Goal: Task Accomplishment & Management: Complete application form

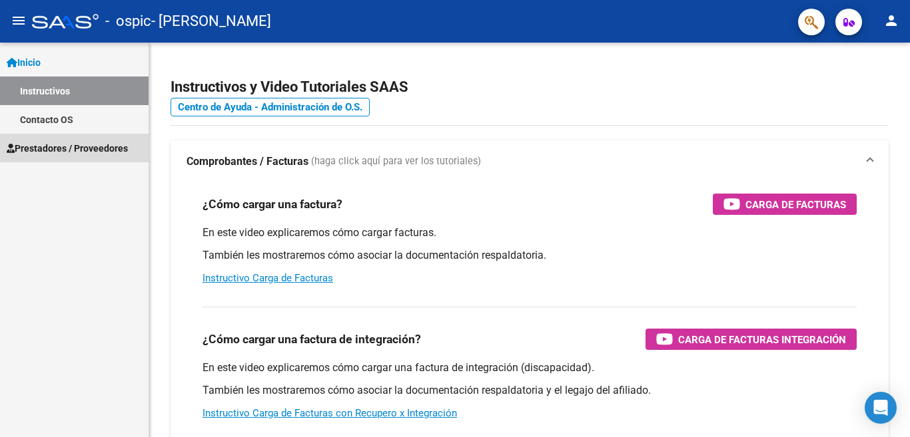
click at [75, 150] on span "Prestadores / Proveedores" at bounding box center [67, 148] width 121 height 15
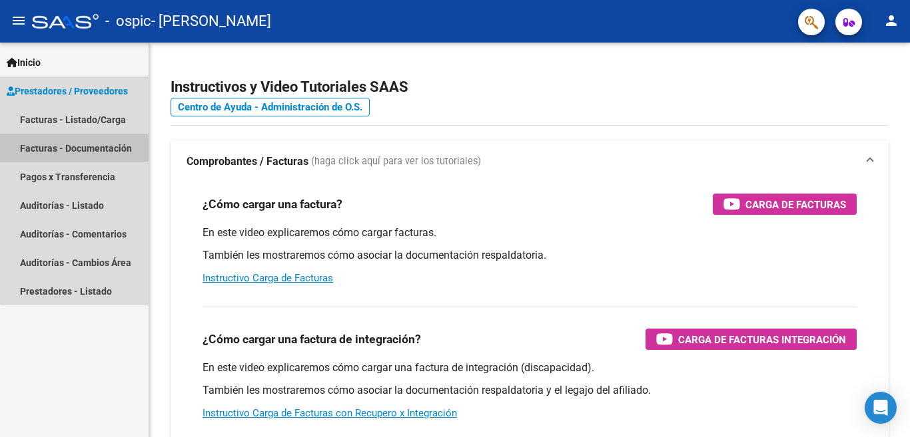
click at [85, 151] on link "Facturas - Documentación" at bounding box center [74, 148] width 148 height 29
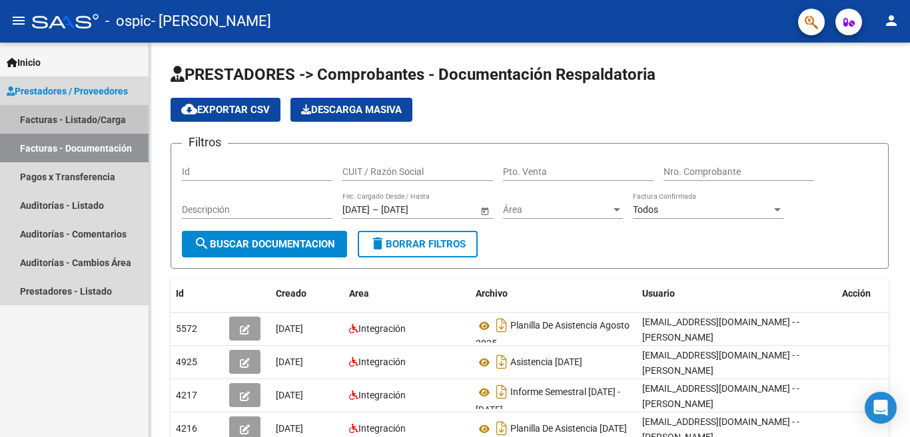
click at [66, 118] on link "Facturas - Listado/Carga" at bounding box center [74, 119] width 148 height 29
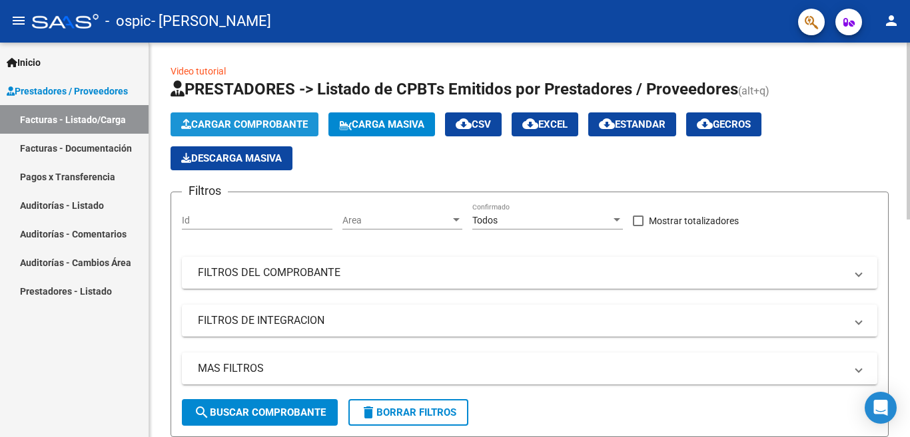
click at [264, 123] on span "Cargar Comprobante" at bounding box center [244, 125] width 127 height 12
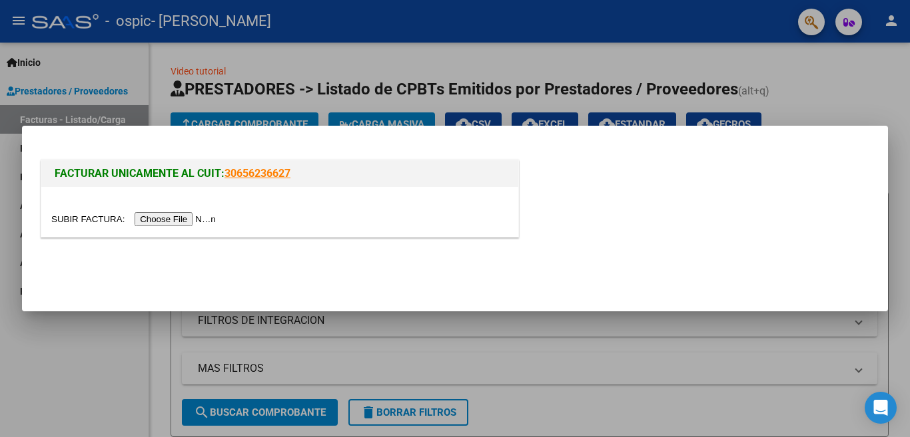
click at [172, 220] on input "file" at bounding box center [135, 219] width 168 height 14
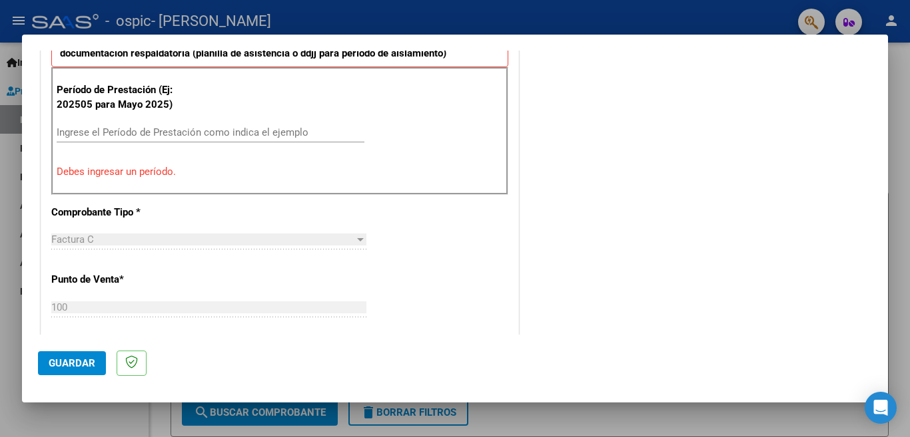
scroll to position [400, 0]
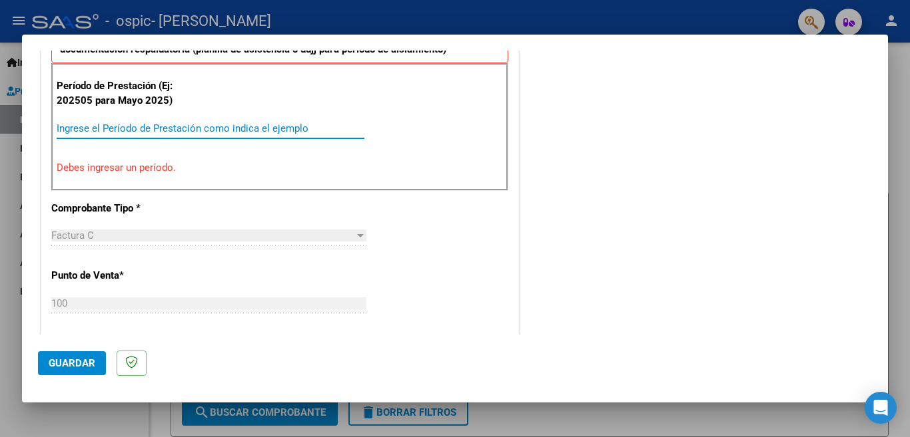
click at [101, 129] on input "Ingrese el Período de Prestación como indica el ejemplo" at bounding box center [211, 129] width 308 height 12
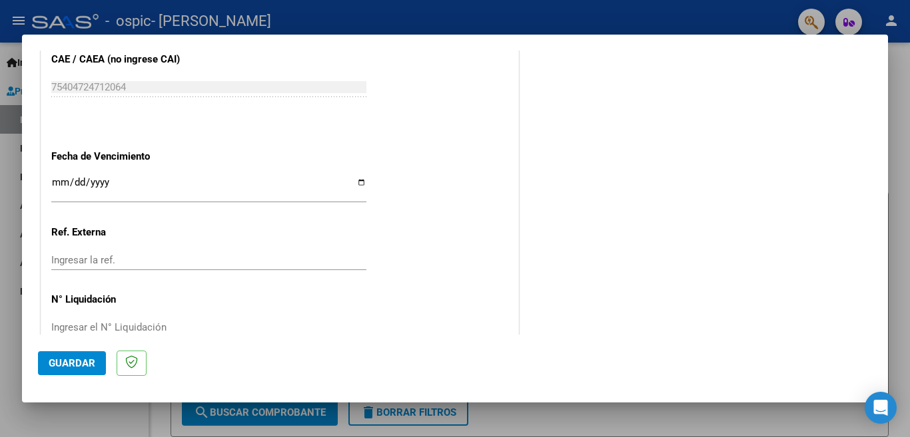
scroll to position [866, 0]
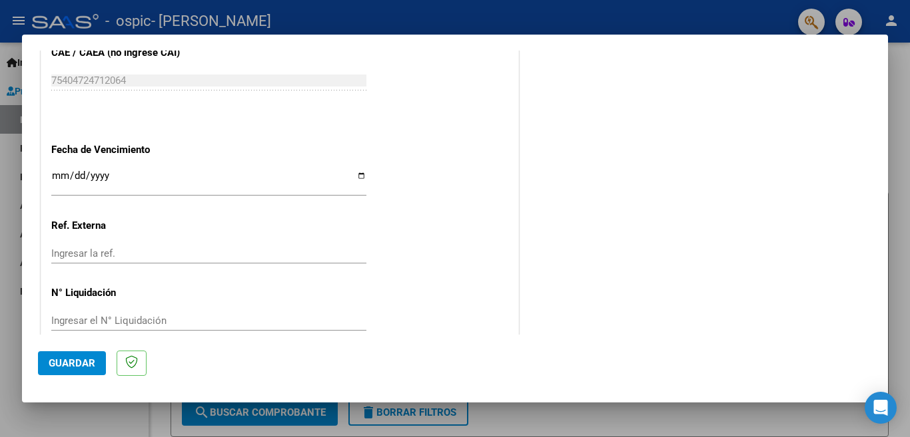
type input "202509"
click at [57, 170] on input "Ingresar la fecha" at bounding box center [208, 180] width 315 height 21
click at [73, 170] on input "[DATE]" at bounding box center [208, 180] width 315 height 21
type input "[DATE]"
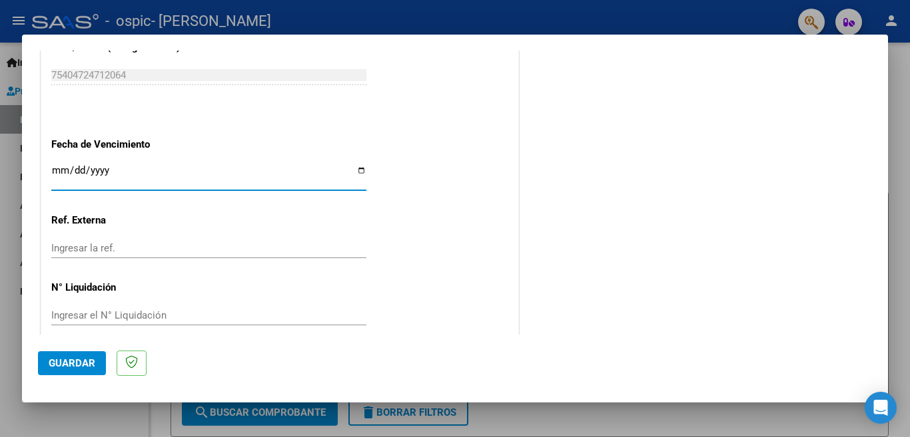
click at [137, 242] on input "Ingresar la ref." at bounding box center [208, 248] width 315 height 12
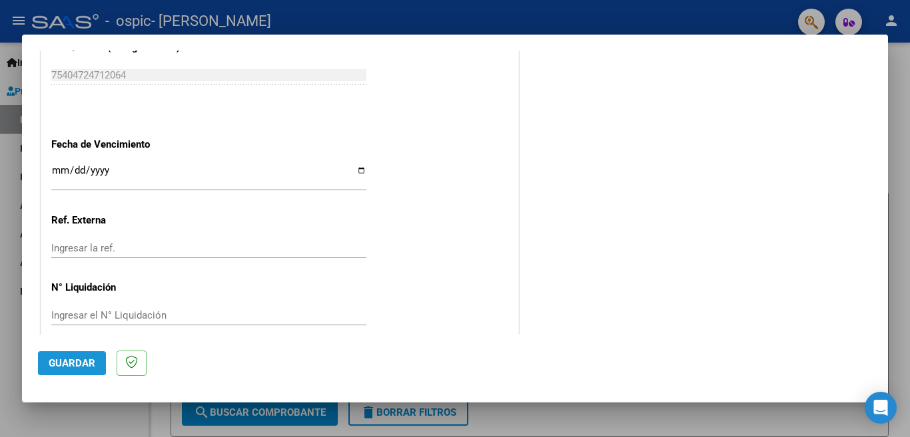
click at [68, 368] on span "Guardar" at bounding box center [72, 364] width 47 height 12
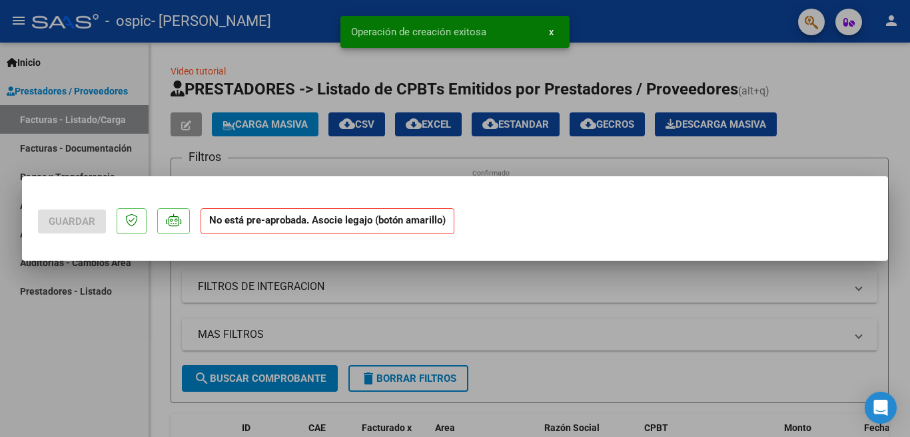
scroll to position [0, 0]
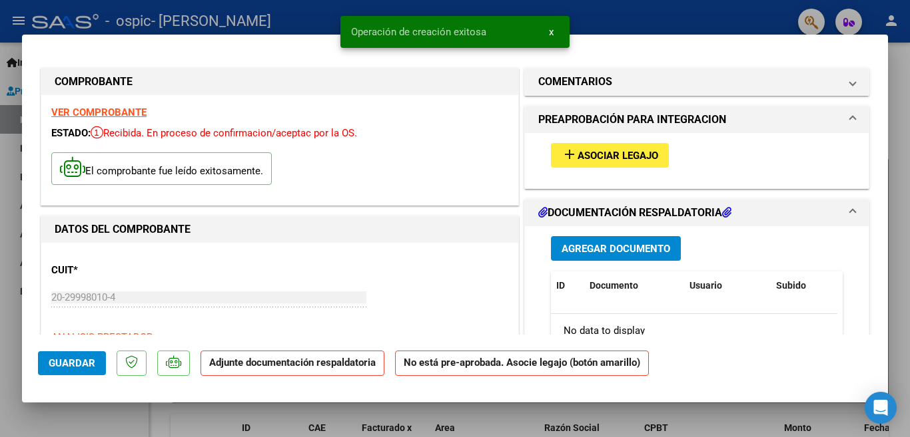
click at [609, 156] on span "Asociar Legajo" at bounding box center [617, 156] width 81 height 12
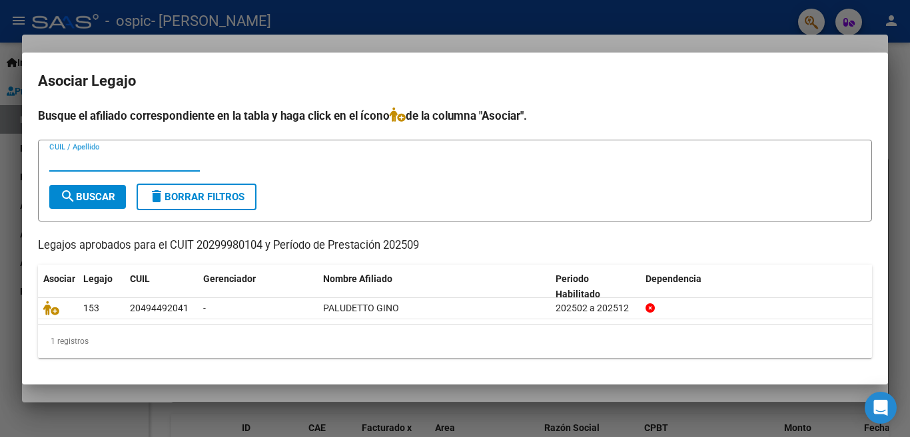
click at [95, 198] on span "search Buscar" at bounding box center [87, 197] width 55 height 12
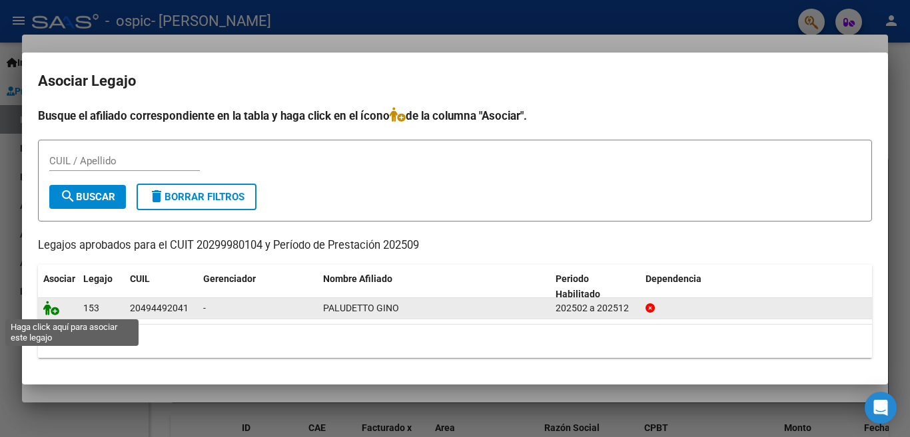
click at [53, 310] on icon at bounding box center [51, 308] width 16 height 15
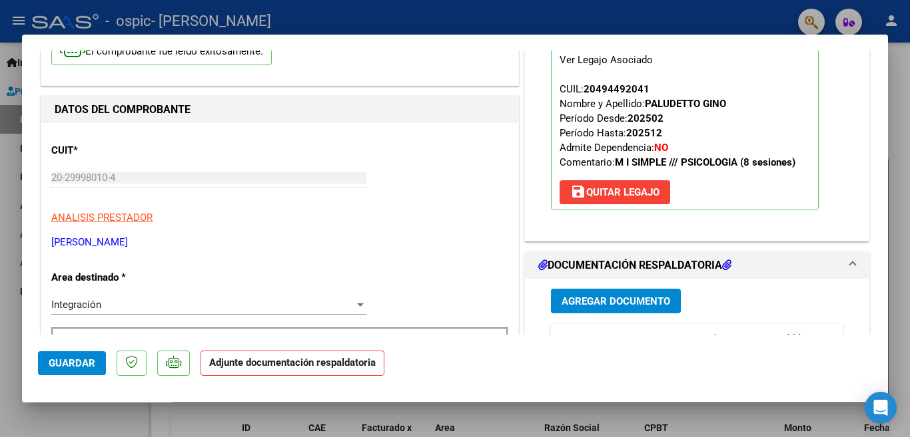
scroll to position [200, 0]
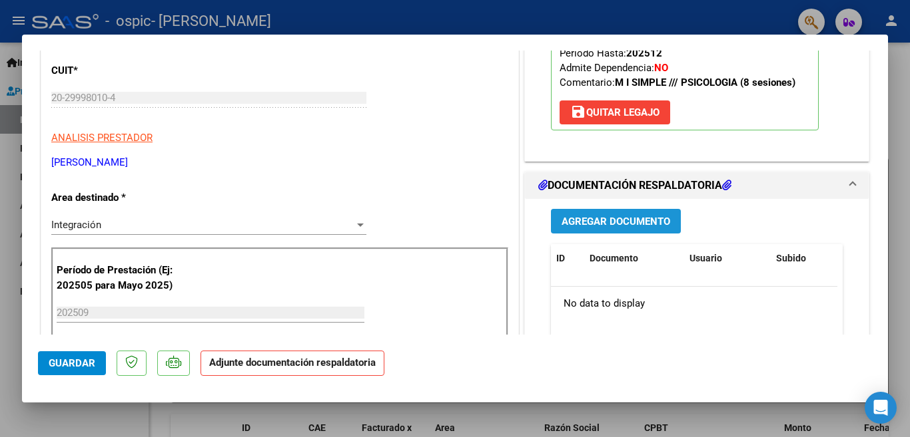
click at [617, 220] on span "Agregar Documento" at bounding box center [615, 222] width 109 height 12
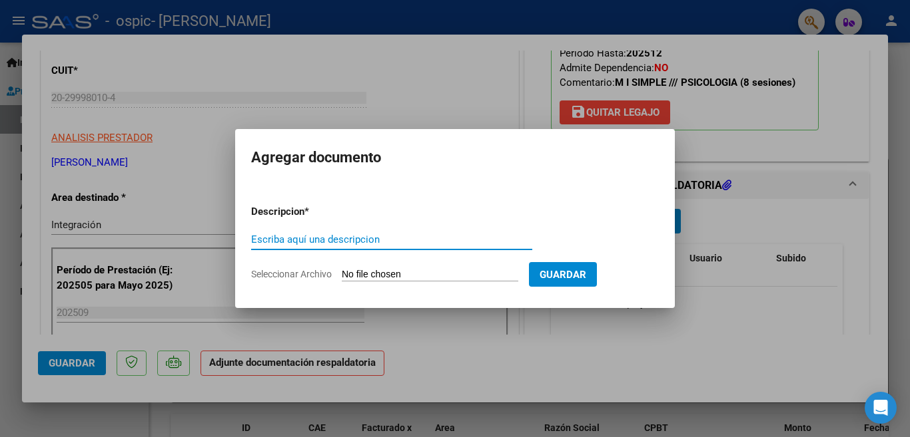
click at [320, 240] on input "Escriba aquí una descripcion" at bounding box center [391, 240] width 281 height 12
type input "Planilla de asistencia septiembre 2025"
click at [424, 272] on input "Seleccionar Archivo" at bounding box center [430, 275] width 176 height 13
type input "C:\fakepath\Asistencia [DATE].pdf"
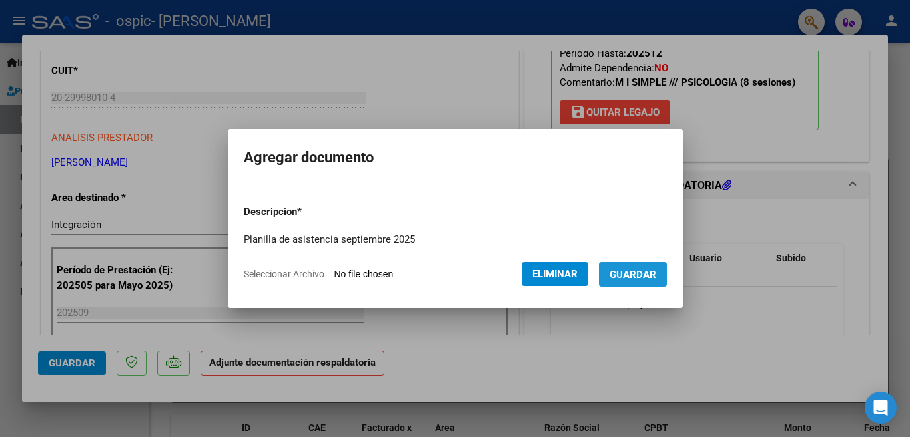
click at [641, 270] on span "Guardar" at bounding box center [632, 275] width 47 height 12
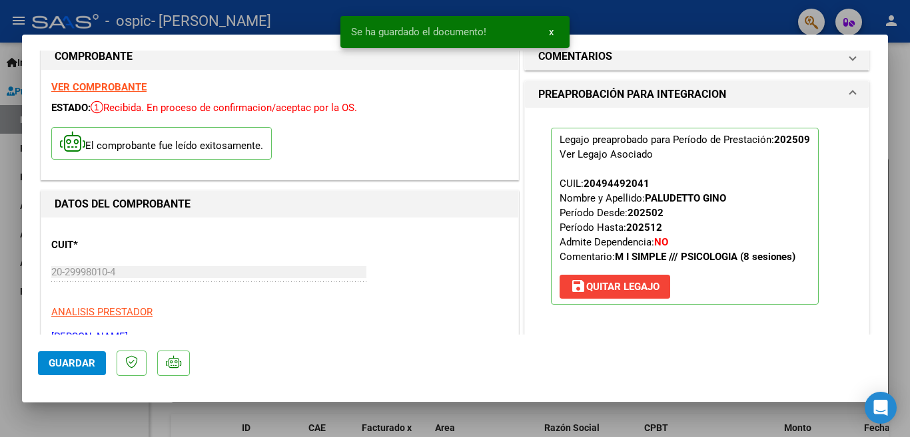
scroll to position [0, 0]
